Goal: Find specific page/section: Find specific page/section

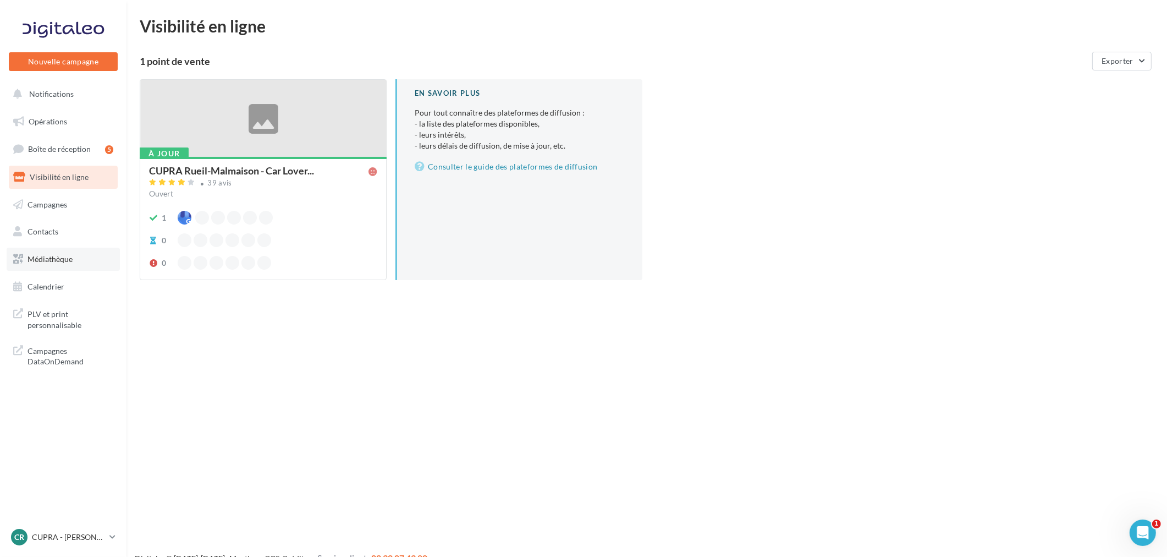
click at [59, 254] on span "Médiathèque" at bounding box center [50, 258] width 45 height 9
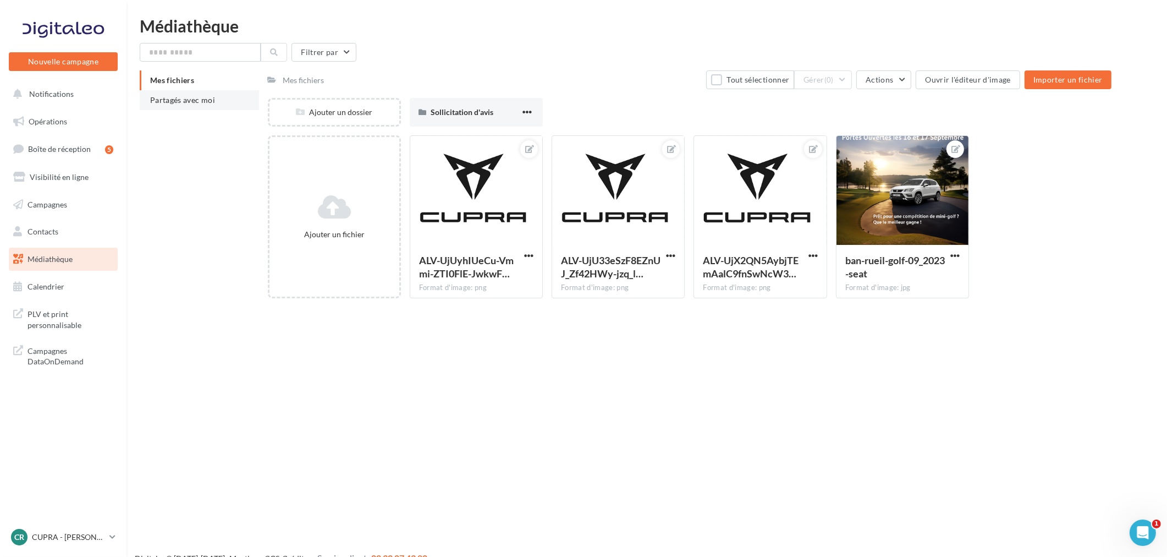
click at [196, 101] on span "Partagés avec moi" at bounding box center [182, 99] width 65 height 9
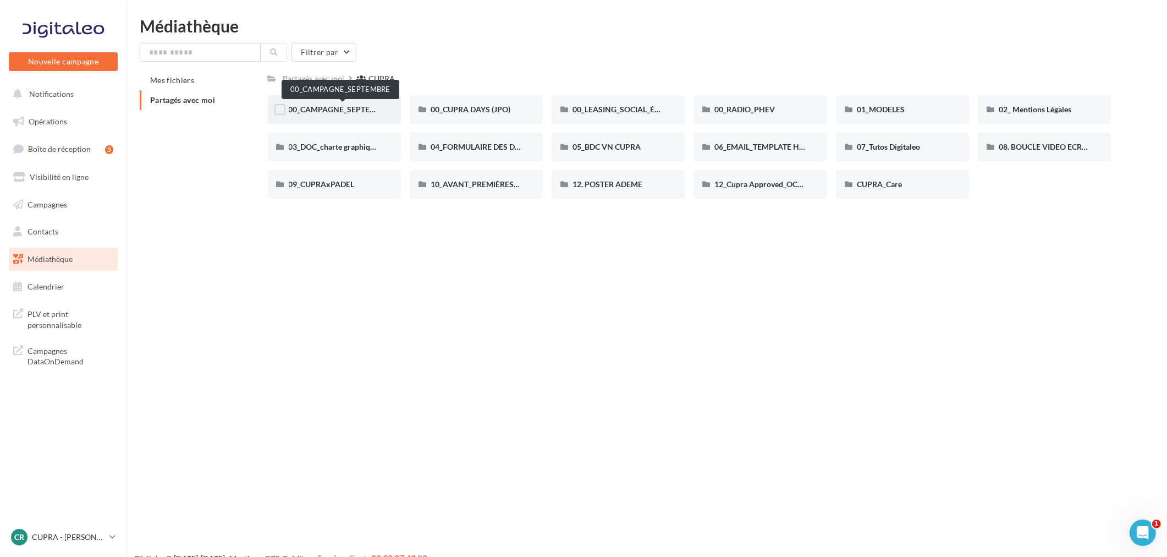
click at [320, 108] on span "00_CAMPAGNE_SEPTEMBRE" at bounding box center [340, 109] width 103 height 9
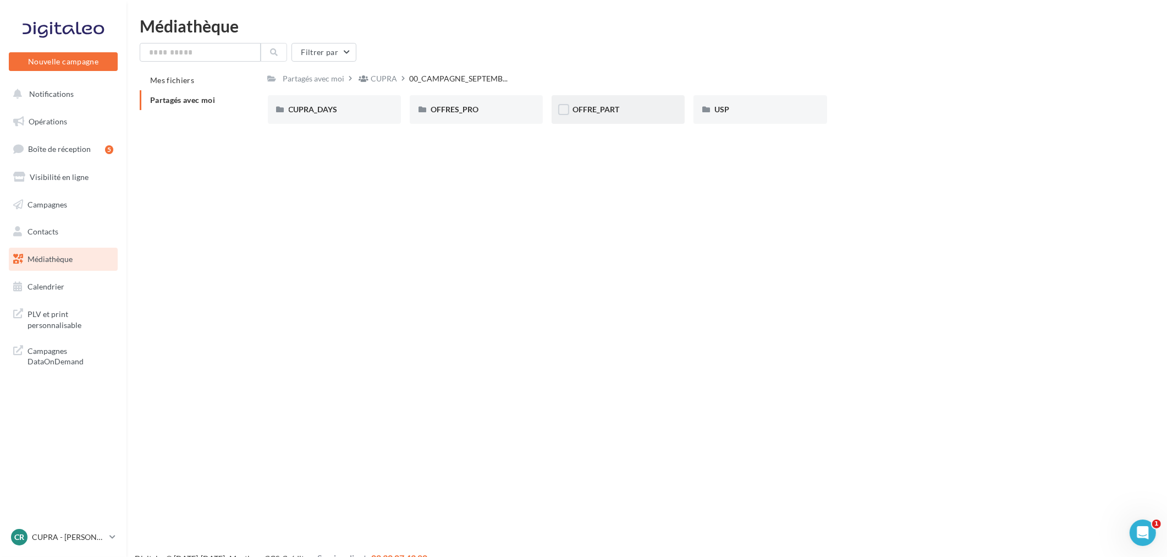
click at [585, 114] on div "OFFRE_PART" at bounding box center [618, 109] width 133 height 29
click at [341, 107] on div "BORN" at bounding box center [334, 109] width 91 height 11
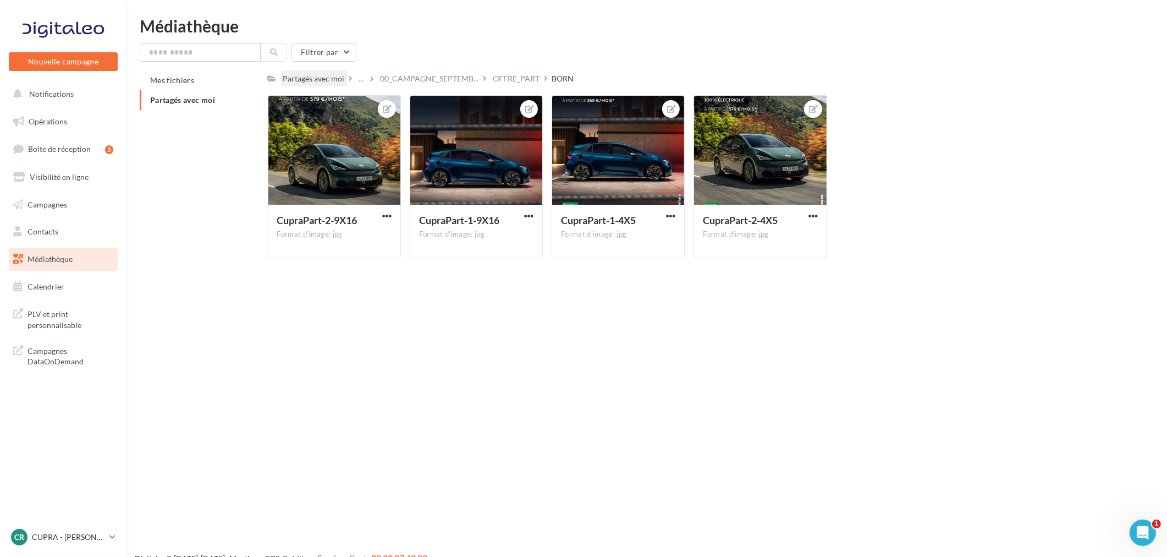
click at [321, 83] on div "Partagés avec moi" at bounding box center [314, 78] width 62 height 11
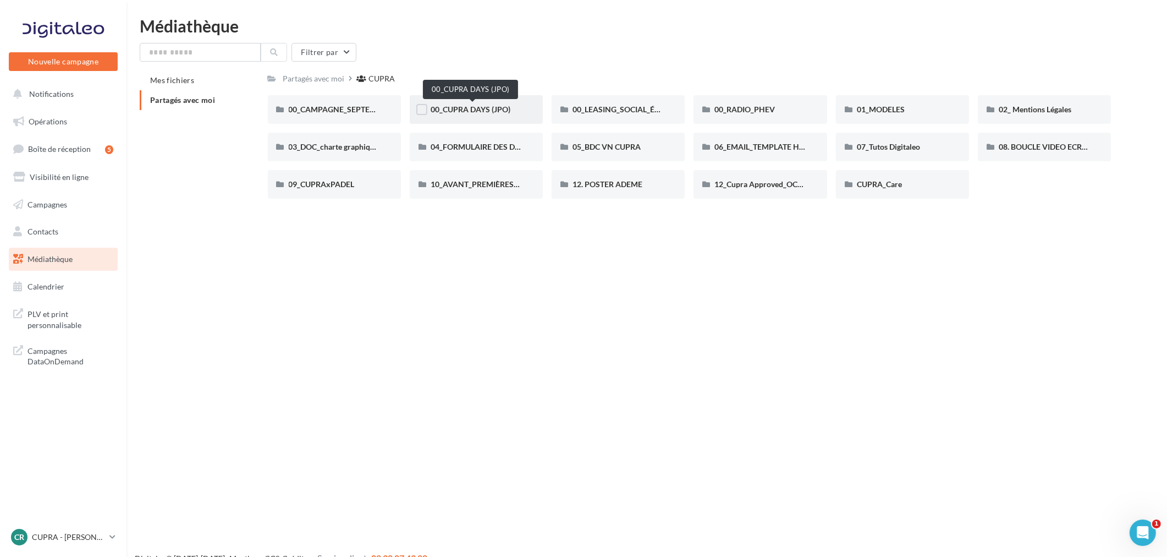
click at [482, 108] on span "00_CUPRA DAYS (JPO)" at bounding box center [471, 109] width 80 height 9
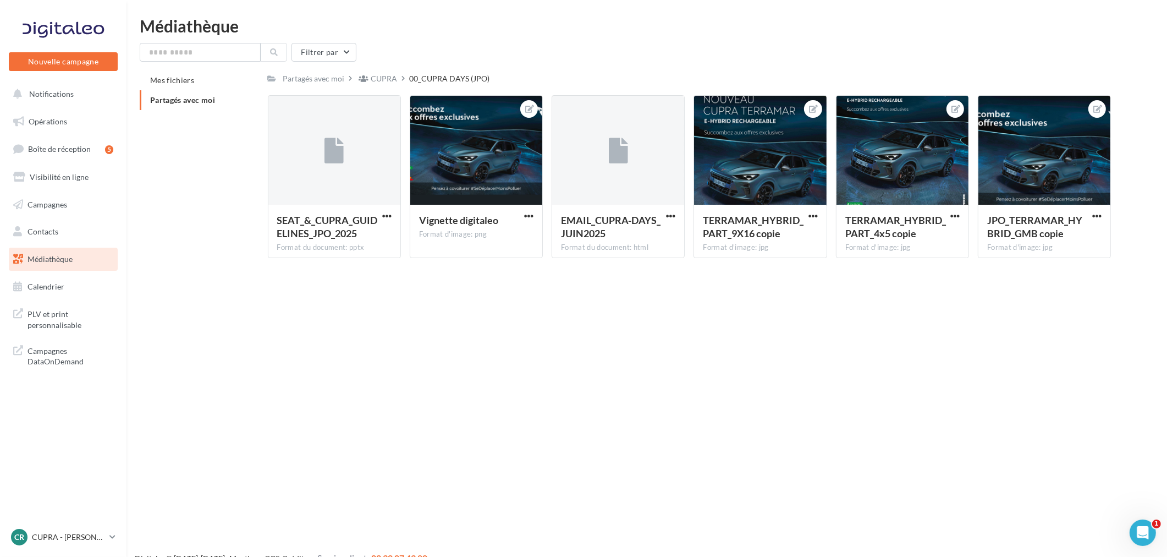
click at [215, 97] on span "Partagés avec moi" at bounding box center [182, 99] width 65 height 9
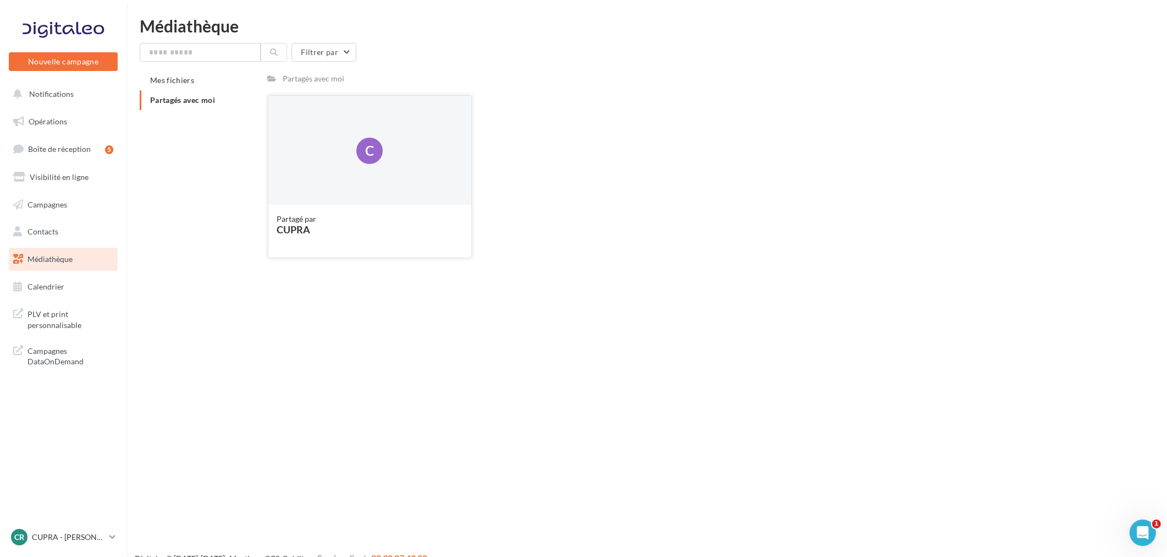
click at [297, 134] on div "C" at bounding box center [370, 151] width 204 height 110
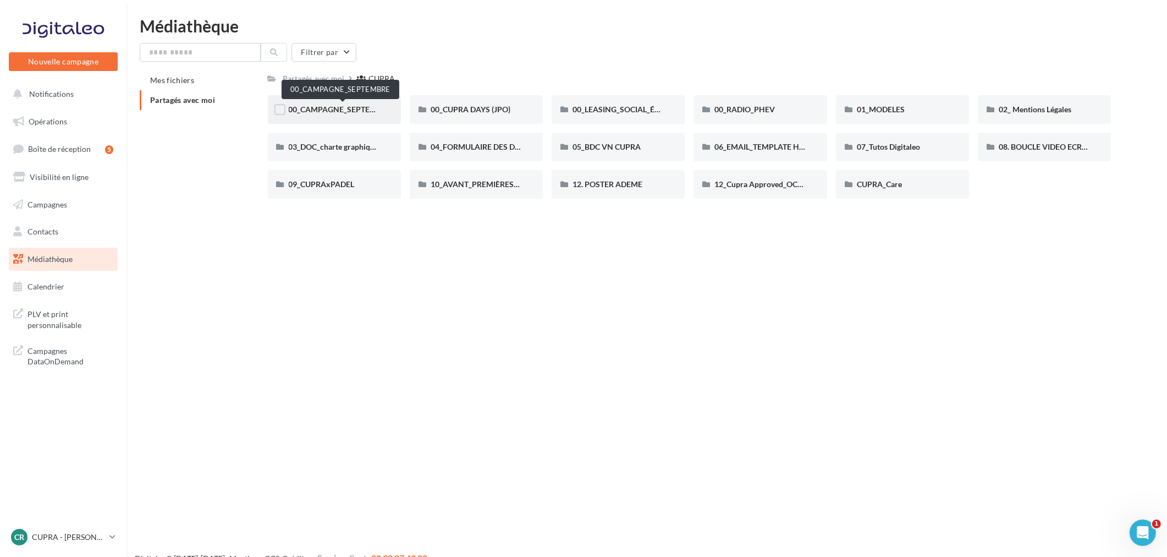
click at [359, 105] on span "00_CAMPAGNE_SEPTEMBRE" at bounding box center [340, 109] width 103 height 9
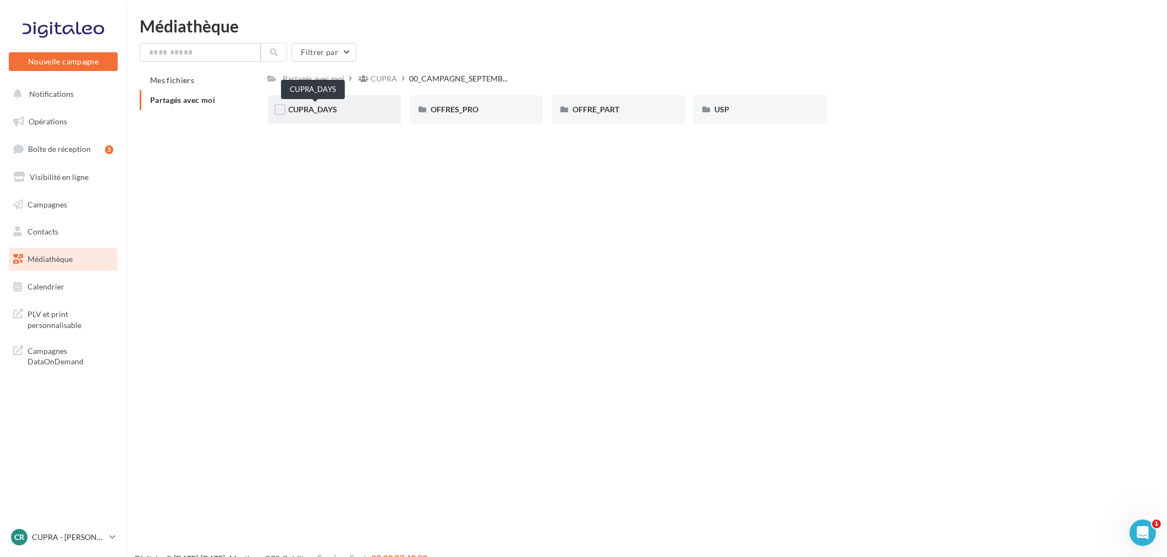
click at [323, 106] on span "CUPRA_DAYS" at bounding box center [313, 109] width 49 height 9
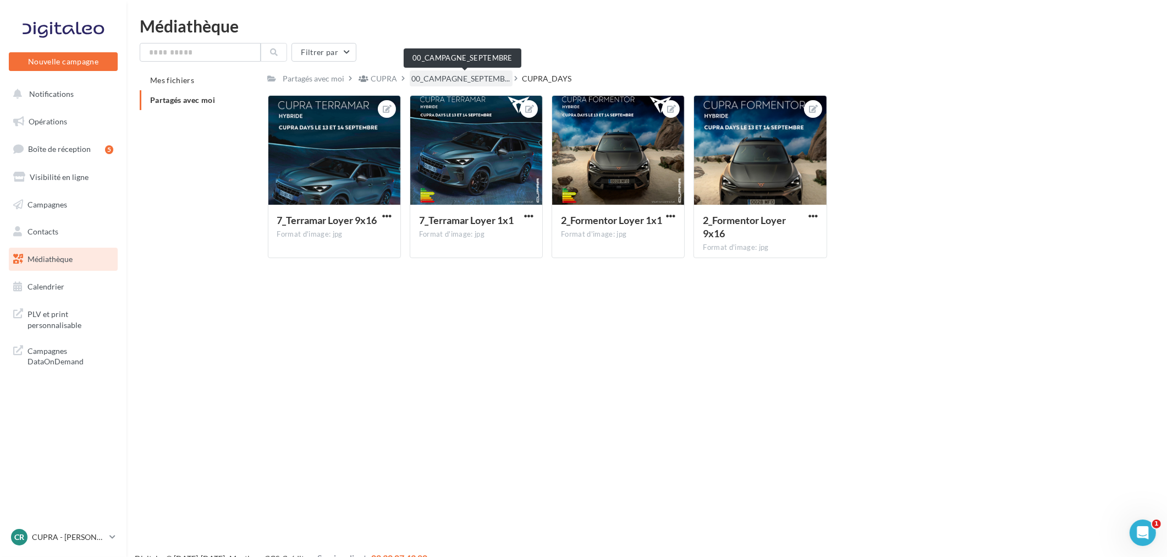
click at [464, 81] on span "00_CAMPAGNE_SEPTEMB..." at bounding box center [461, 78] width 98 height 11
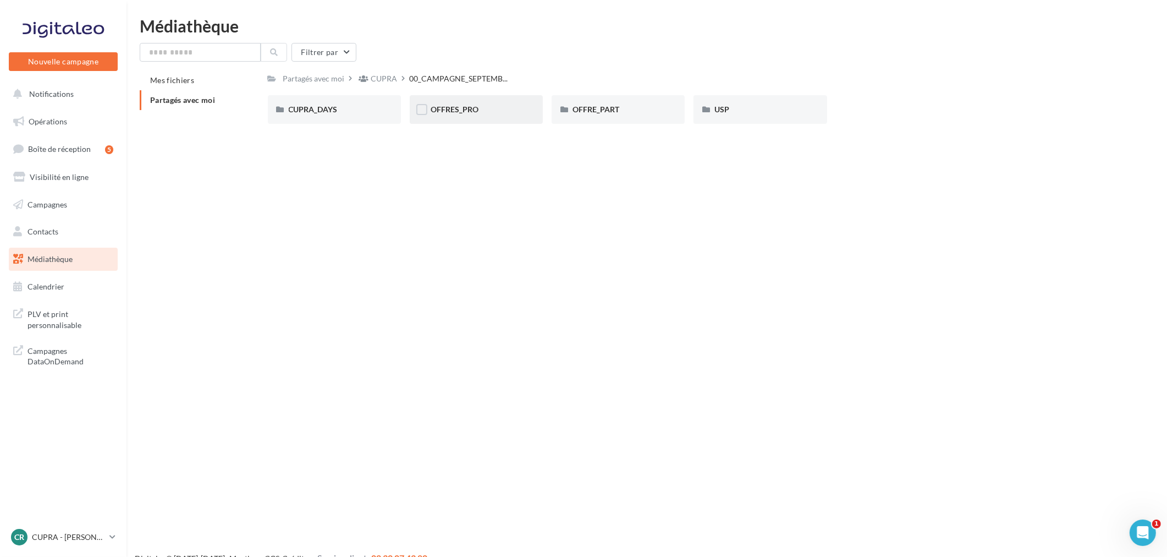
click at [469, 118] on div "OFFRES_PRO" at bounding box center [476, 109] width 133 height 29
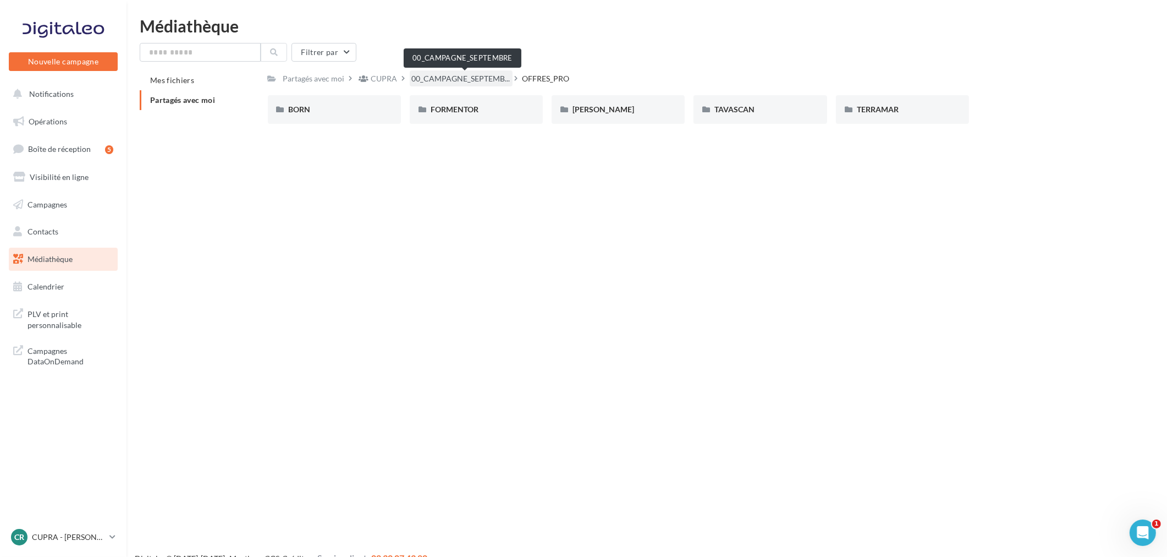
click at [465, 75] on span "00_CAMPAGNE_SEPTEMB..." at bounding box center [461, 78] width 98 height 11
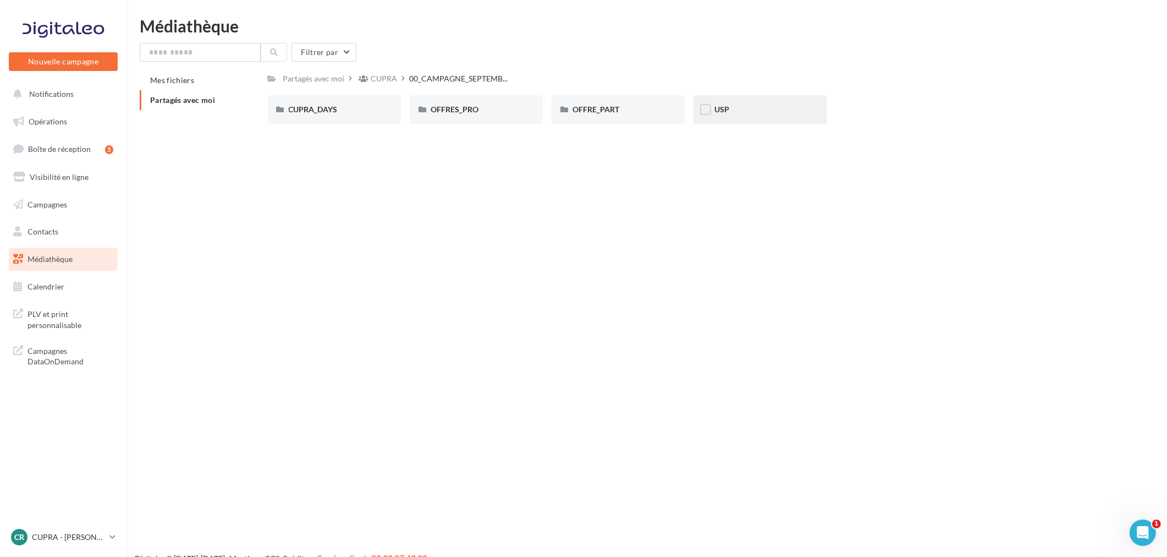
click at [791, 113] on div "USP" at bounding box center [760, 109] width 91 height 11
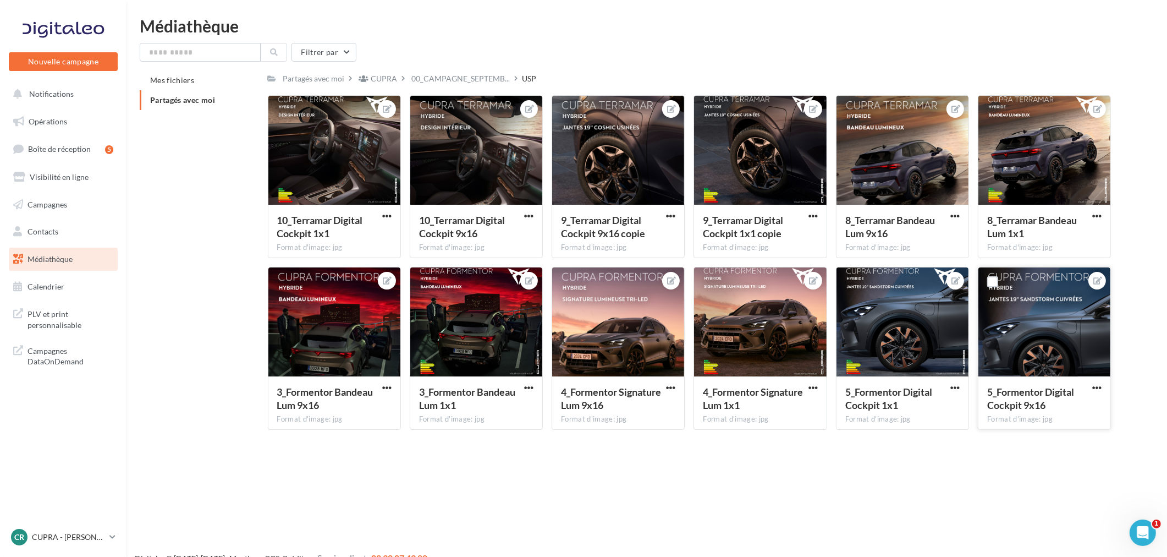
click at [1058, 339] on div at bounding box center [1045, 322] width 132 height 110
click at [1096, 279] on icon at bounding box center [1098, 281] width 9 height 8
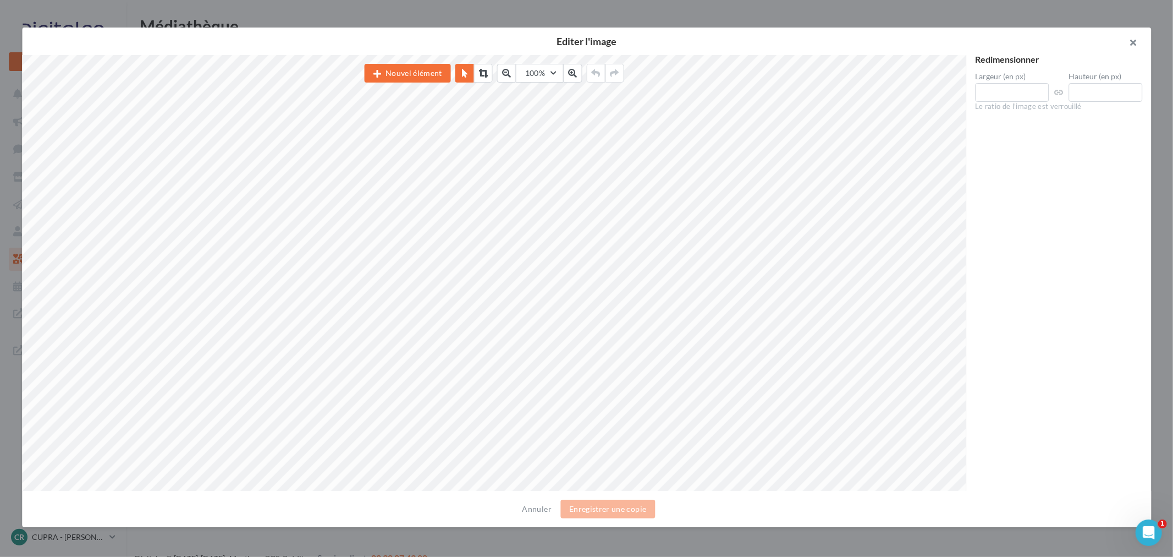
click at [1136, 41] on button "button" at bounding box center [1129, 44] width 44 height 33
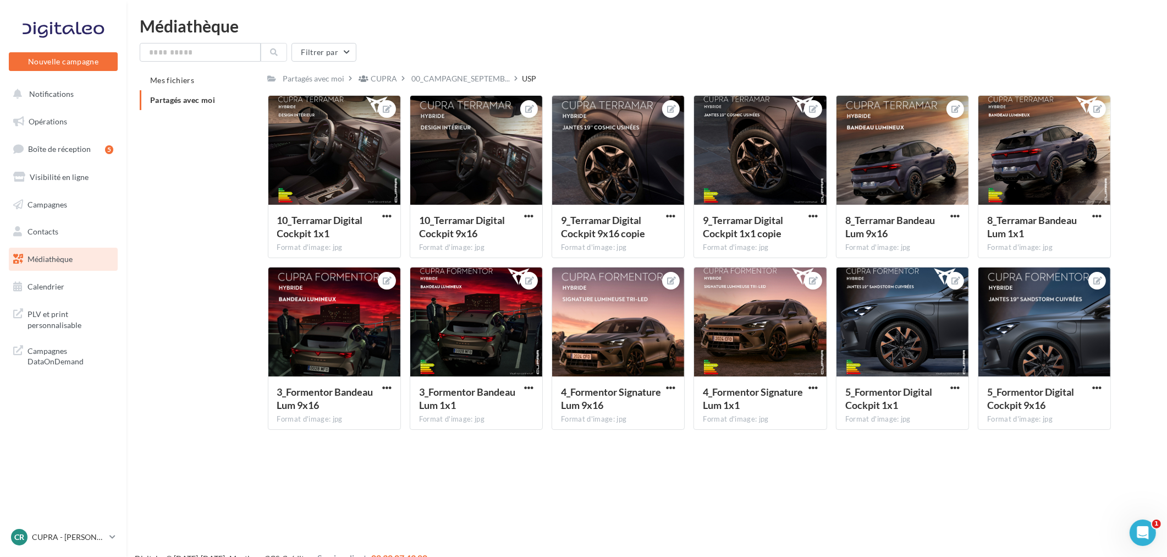
click at [74, 262] on link "Médiathèque" at bounding box center [63, 259] width 113 height 23
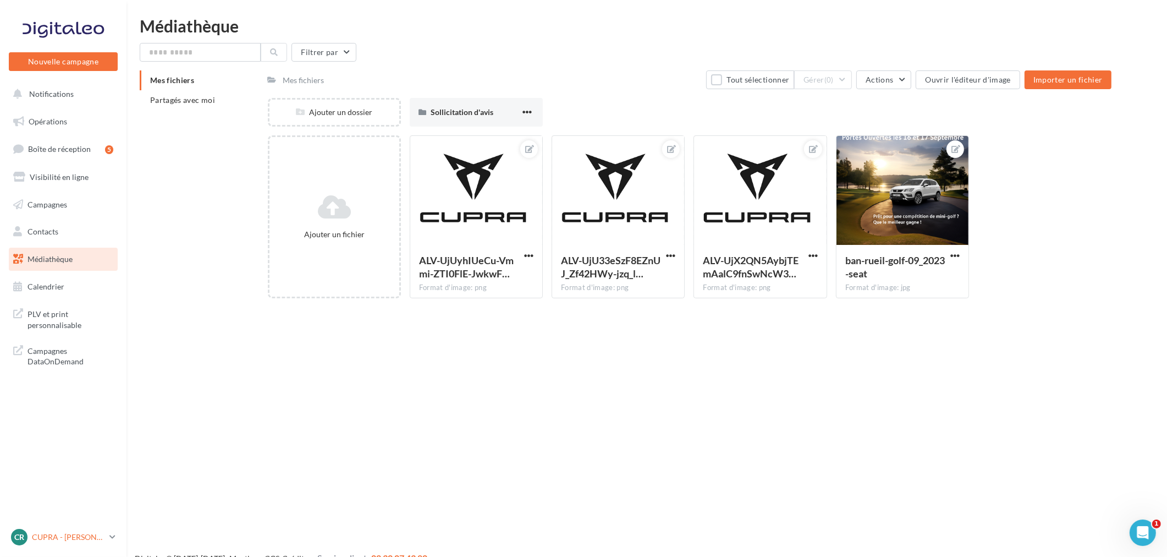
click at [92, 536] on p "CUPRA - [PERSON_NAME]" at bounding box center [68, 536] width 73 height 11
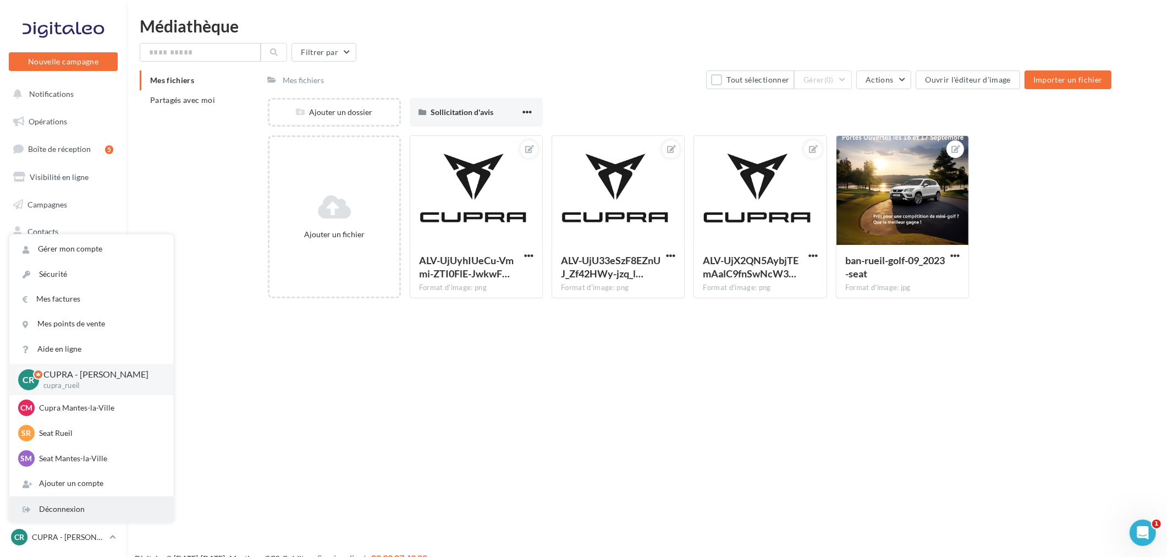
click at [81, 507] on div "Déconnexion" at bounding box center [91, 509] width 164 height 25
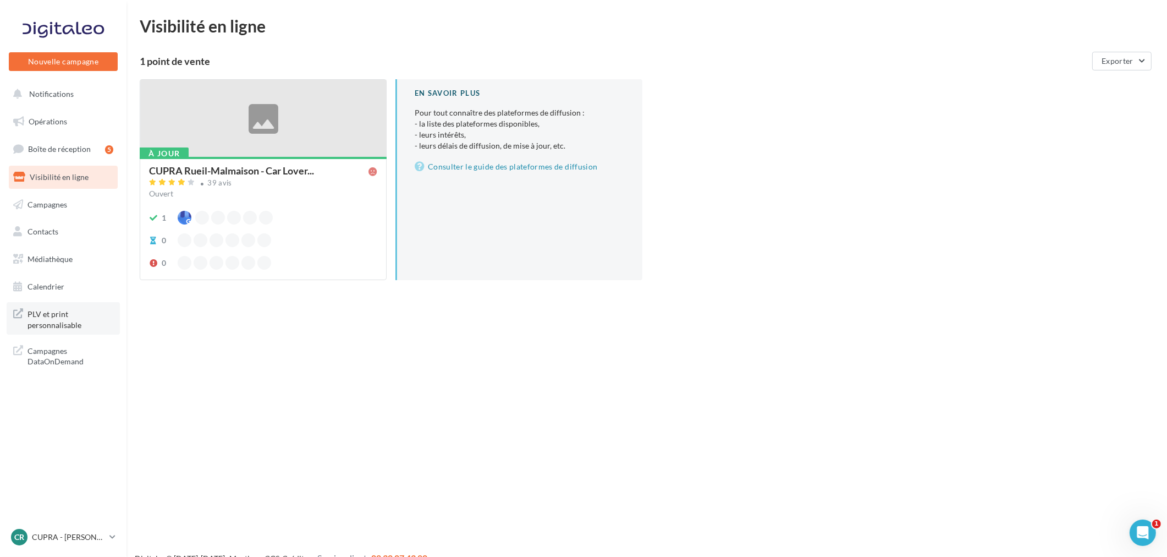
click at [42, 321] on span "PLV et print personnalisable" at bounding box center [71, 318] width 86 height 24
click at [734, 469] on div "Nouvelle campagne Nouvelle campagne Notifications Opérations Boîte de réception…" at bounding box center [583, 296] width 1167 height 557
click at [84, 536] on p "CUPRA - [PERSON_NAME]" at bounding box center [68, 536] width 73 height 11
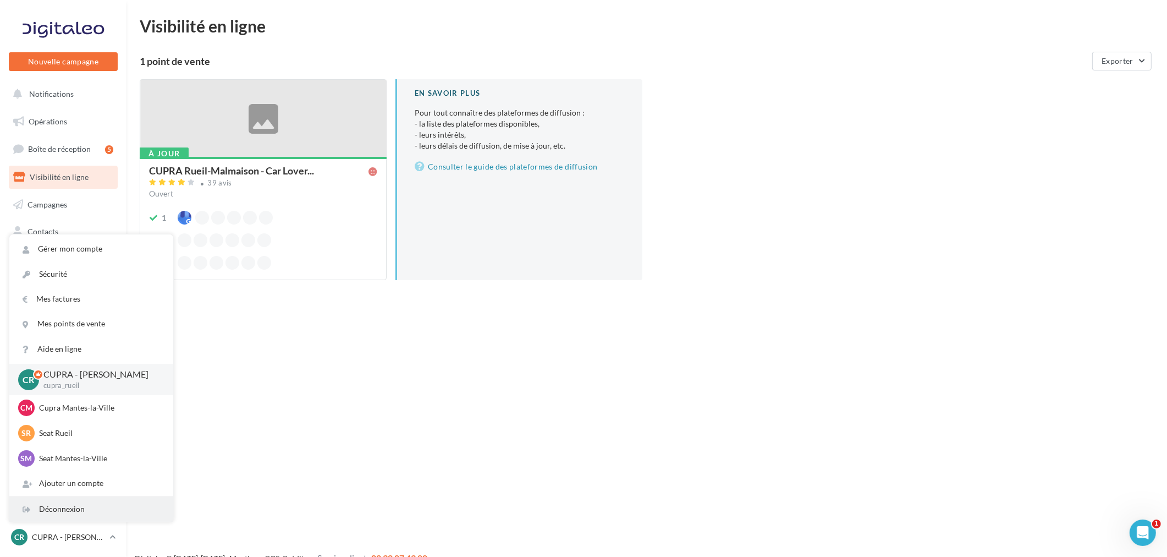
drag, startPoint x: 87, startPoint y: 514, endPoint x: 95, endPoint y: 507, distance: 11.3
click at [88, 514] on div "Déconnexion" at bounding box center [91, 509] width 164 height 25
